Goal: Transaction & Acquisition: Purchase product/service

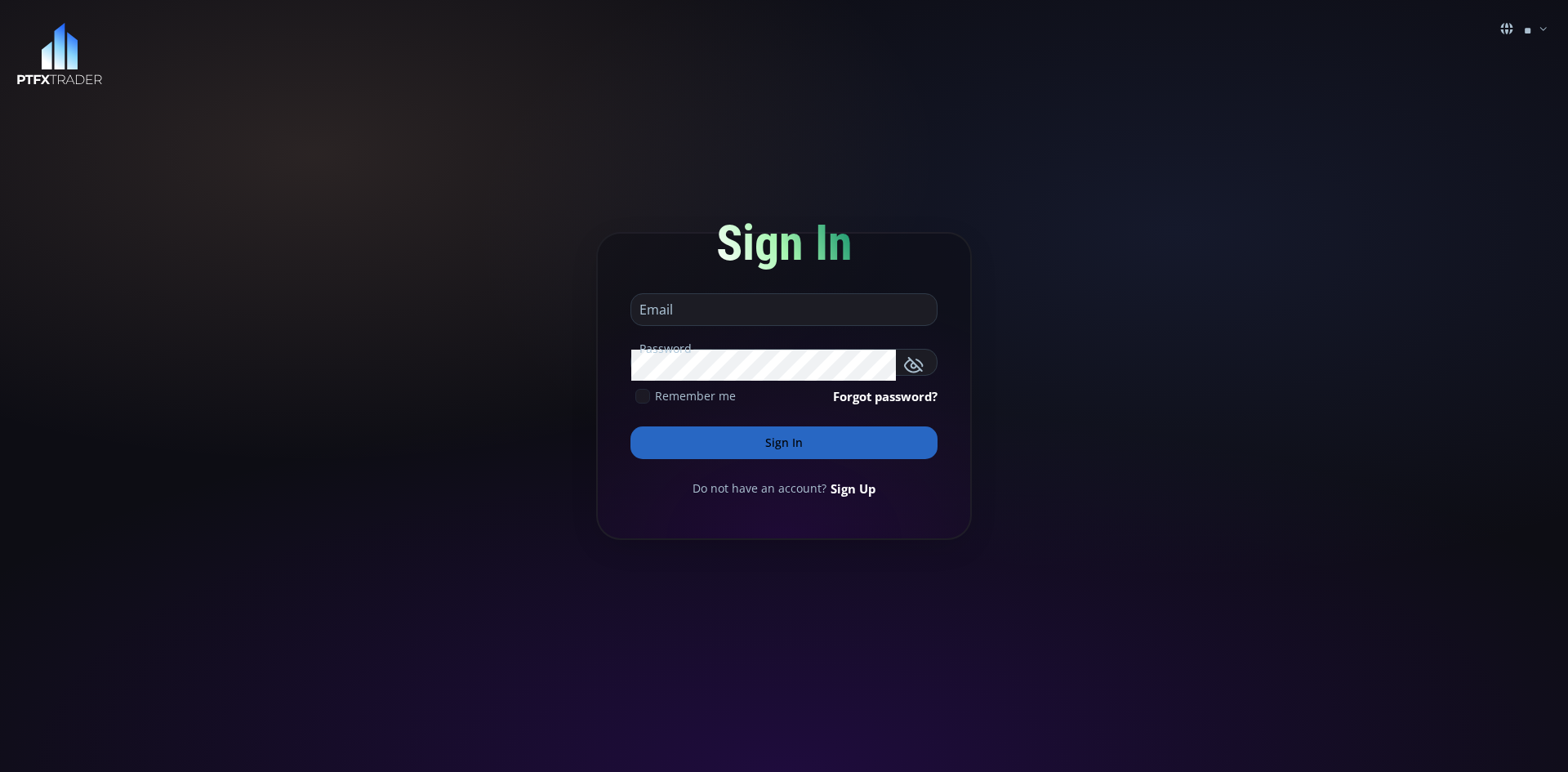
click at [743, 306] on input "email" at bounding box center [779, 309] width 297 height 31
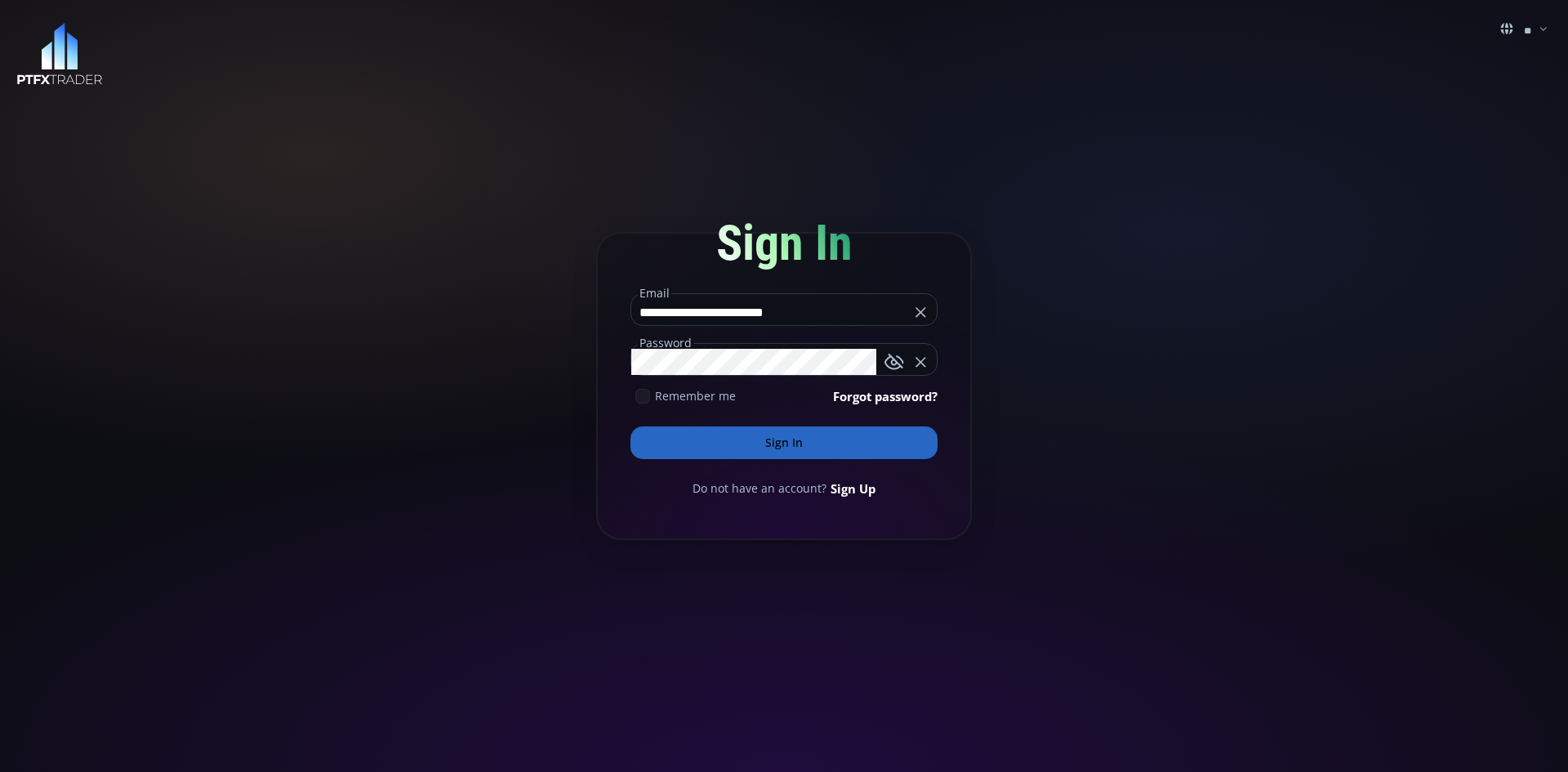
click at [640, 399] on icon at bounding box center [643, 396] width 15 height 15
click at [776, 444] on button "Sign In" at bounding box center [784, 442] width 307 height 33
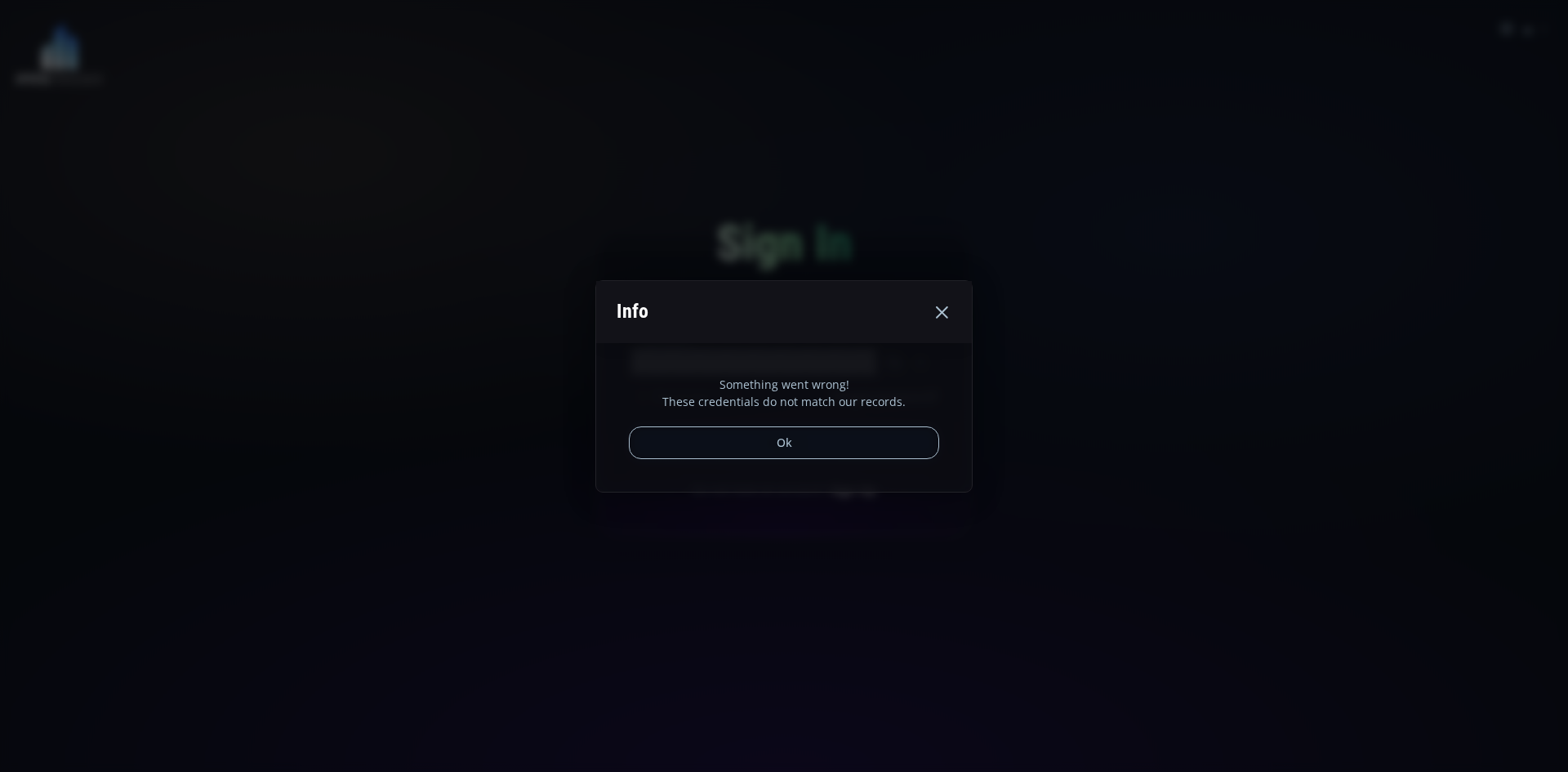
click at [815, 438] on button "Ok" at bounding box center [784, 442] width 310 height 33
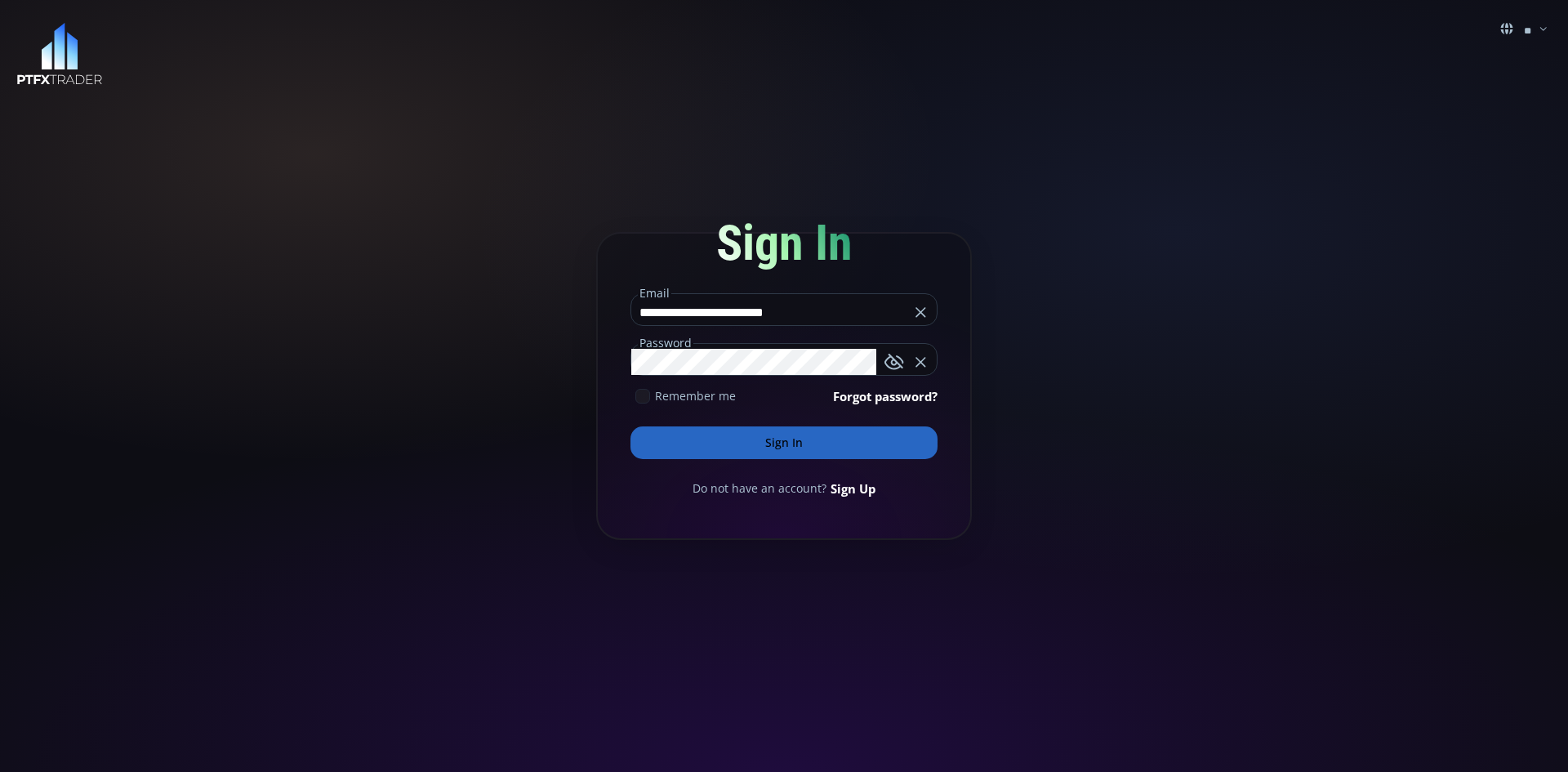
click at [890, 362] on icon "button" at bounding box center [894, 362] width 20 height 20
click at [697, 310] on input "**********" at bounding box center [770, 312] width 278 height 26
type input "**********"
click at [751, 444] on button "Sign In" at bounding box center [784, 442] width 307 height 33
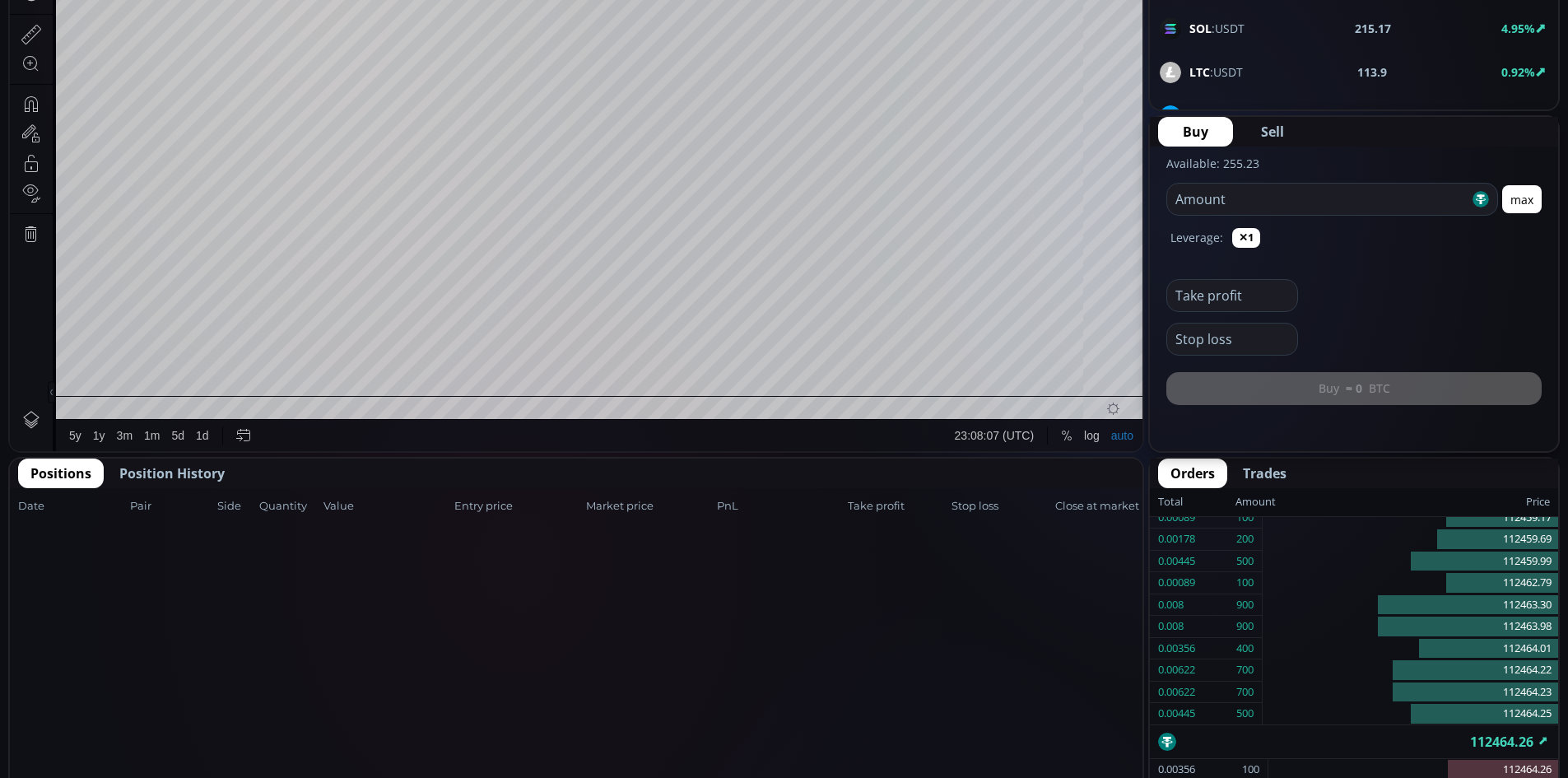
scroll to position [576, 0]
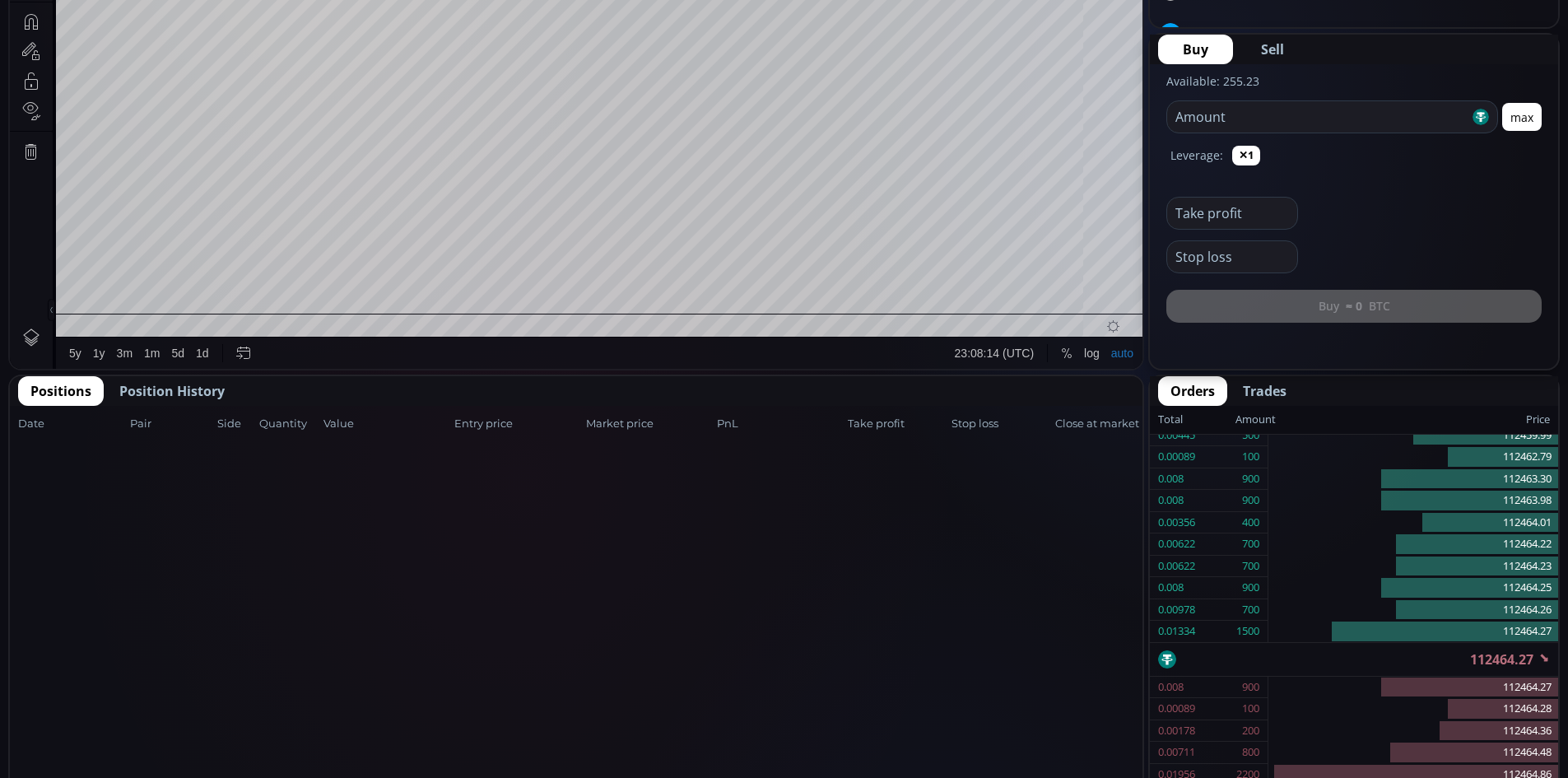
click at [193, 387] on span "Position History" at bounding box center [172, 391] width 106 height 20
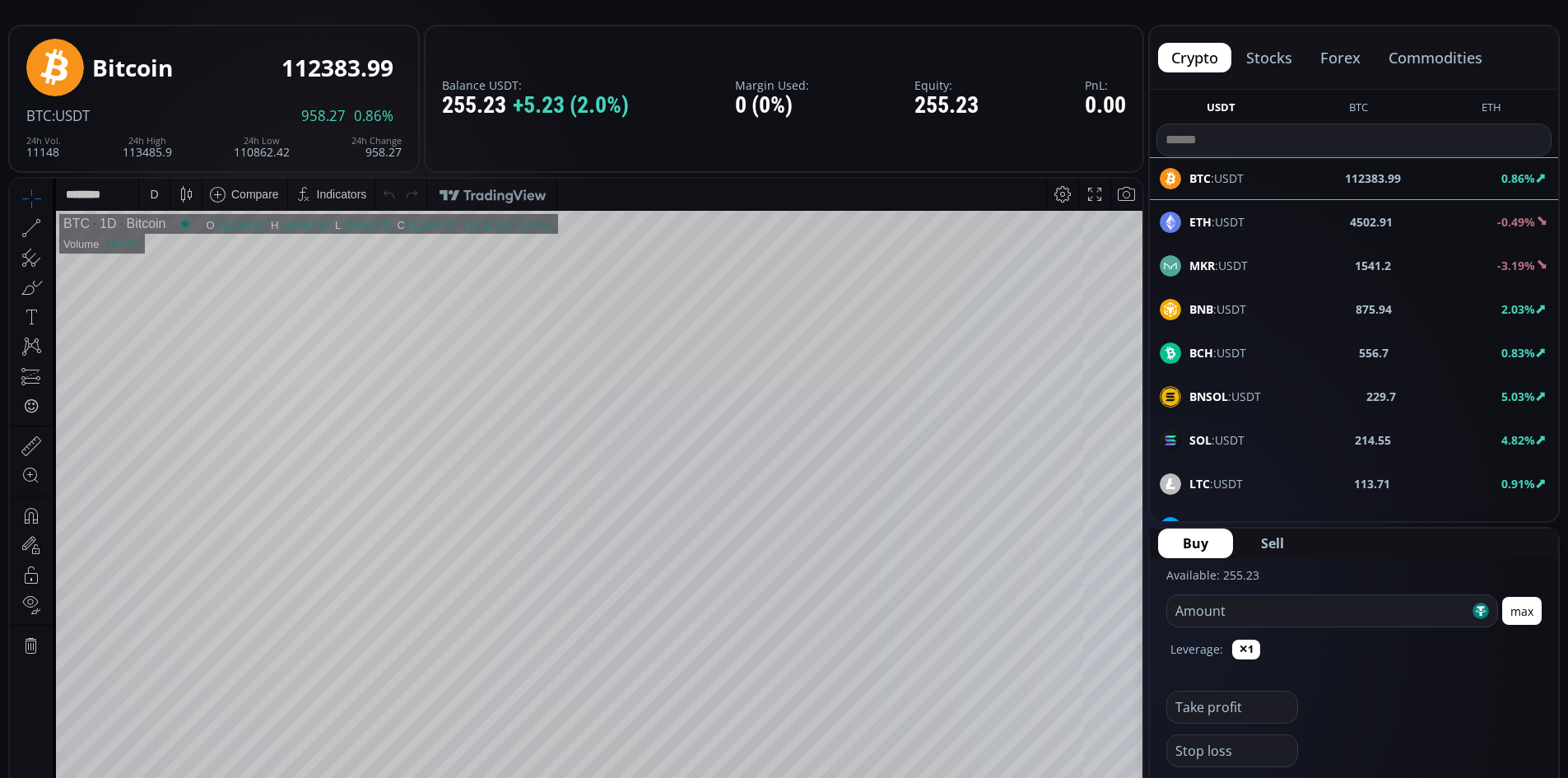
scroll to position [0, 0]
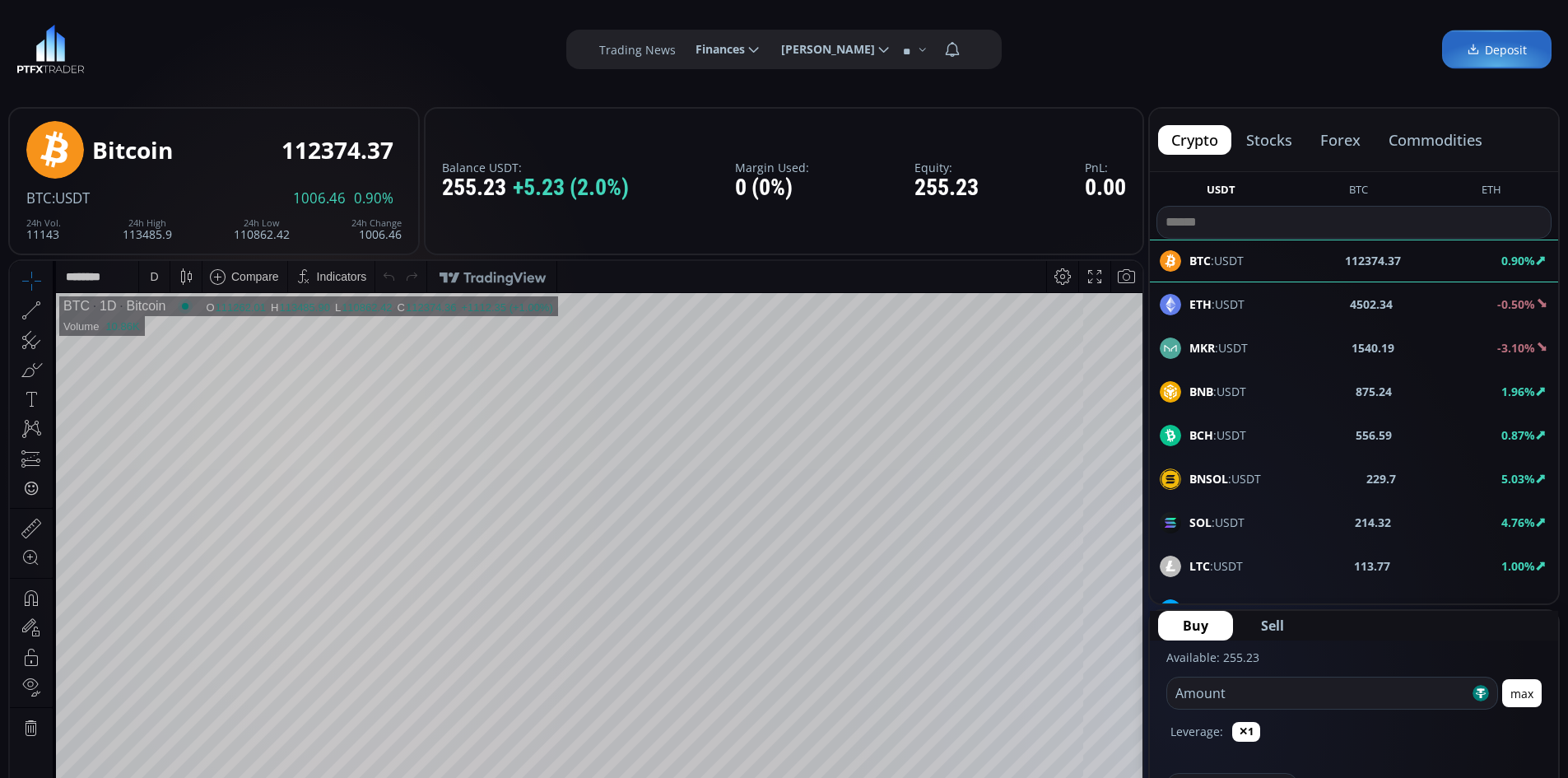
click at [1509, 48] on span "Deposit" at bounding box center [1497, 50] width 60 height 17
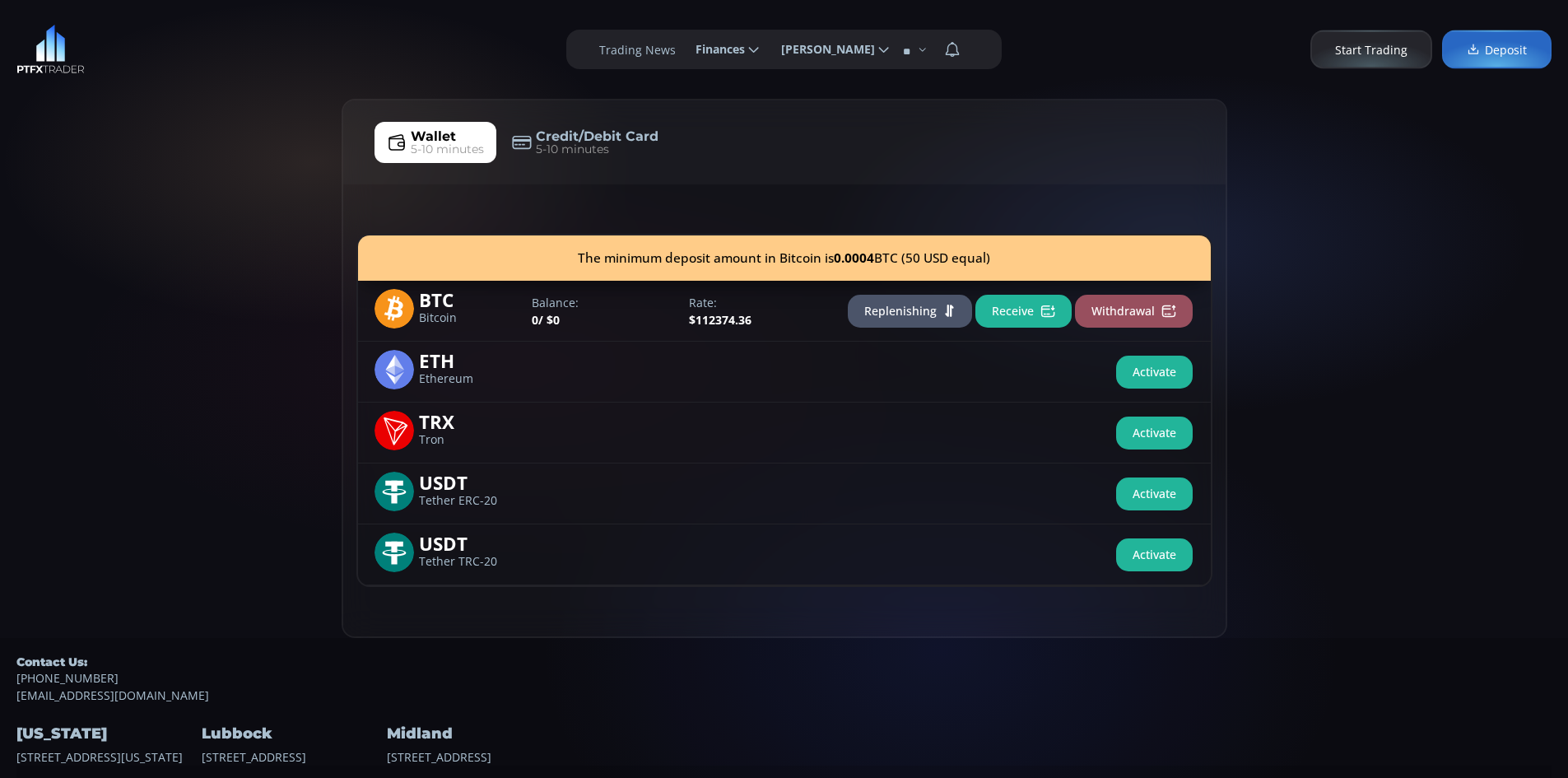
click at [1025, 305] on button "Receive" at bounding box center [1023, 311] width 96 height 33
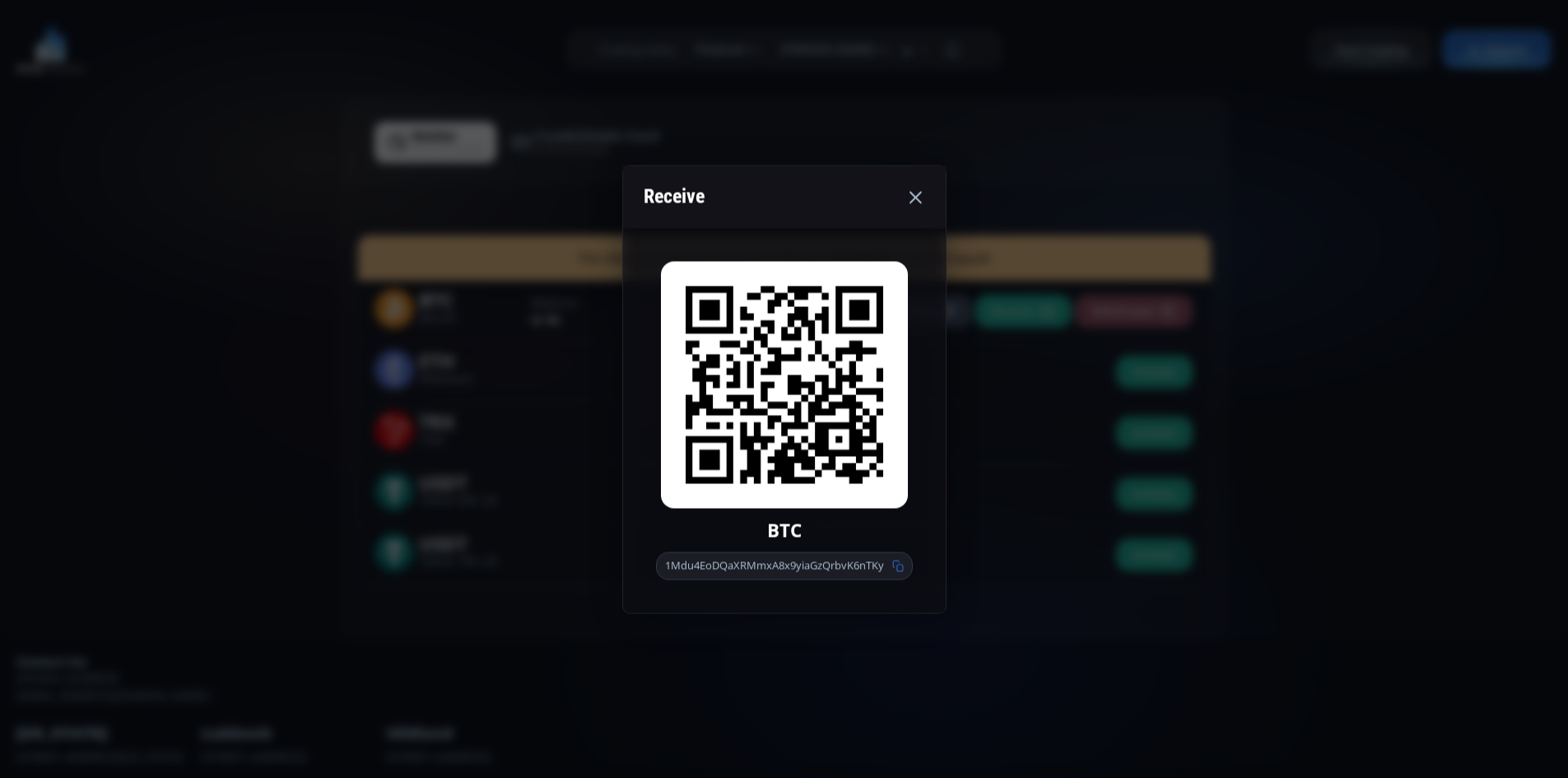
click at [915, 196] on use at bounding box center [916, 196] width 12 height 12
